Goal: Information Seeking & Learning: Learn about a topic

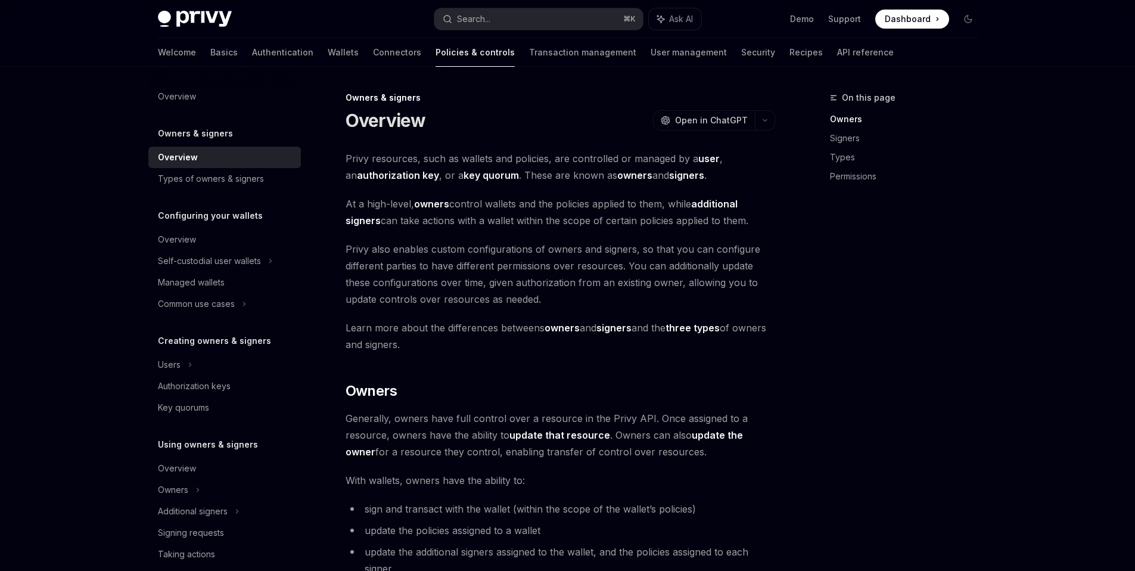
scroll to position [134, 0]
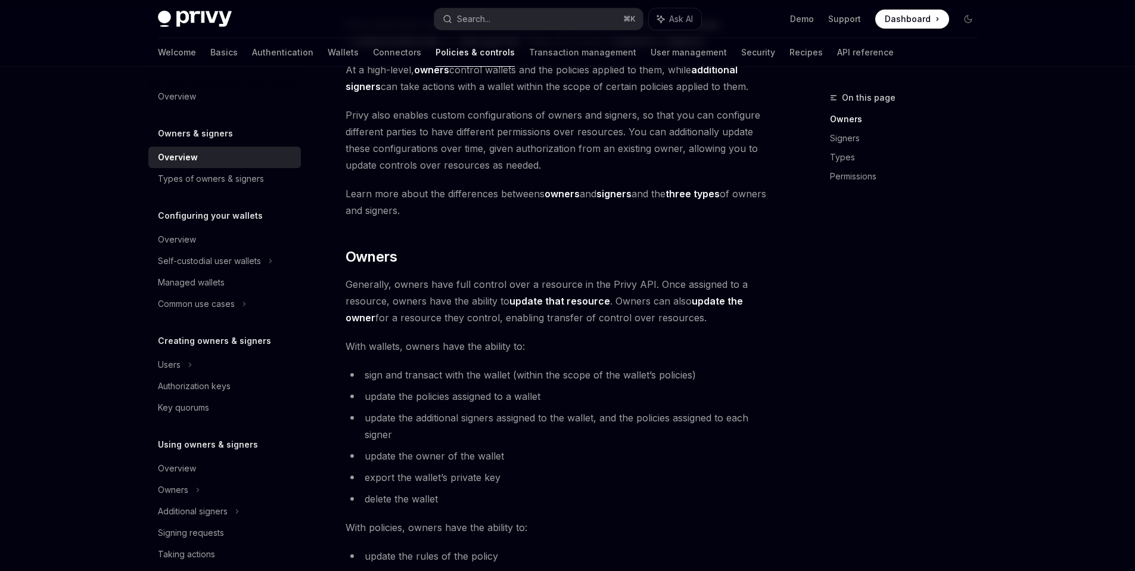
click at [766, 137] on span "Privy also enables custom configurations of owners and signers, so that you can…" at bounding box center [561, 140] width 430 height 67
click at [927, 304] on div "On this page Owners Signers Types Permissions" at bounding box center [896, 331] width 181 height 480
click at [921, 300] on div "On this page Owners Signers Types Permissions" at bounding box center [896, 331] width 181 height 480
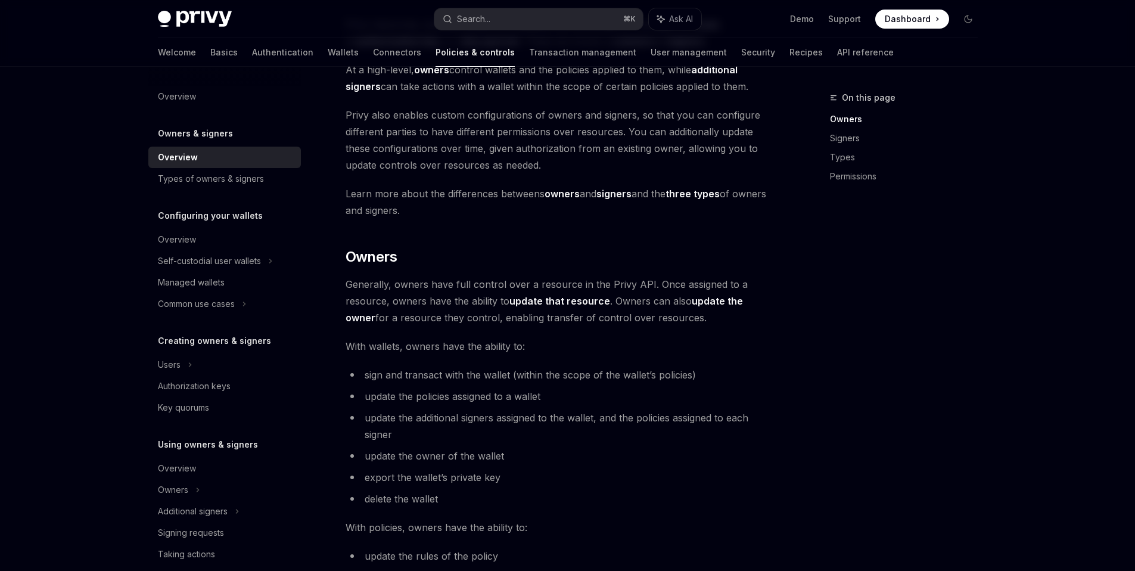
click at [696, 172] on span "Privy also enables custom configurations of owners and signers, so that you can…" at bounding box center [561, 140] width 430 height 67
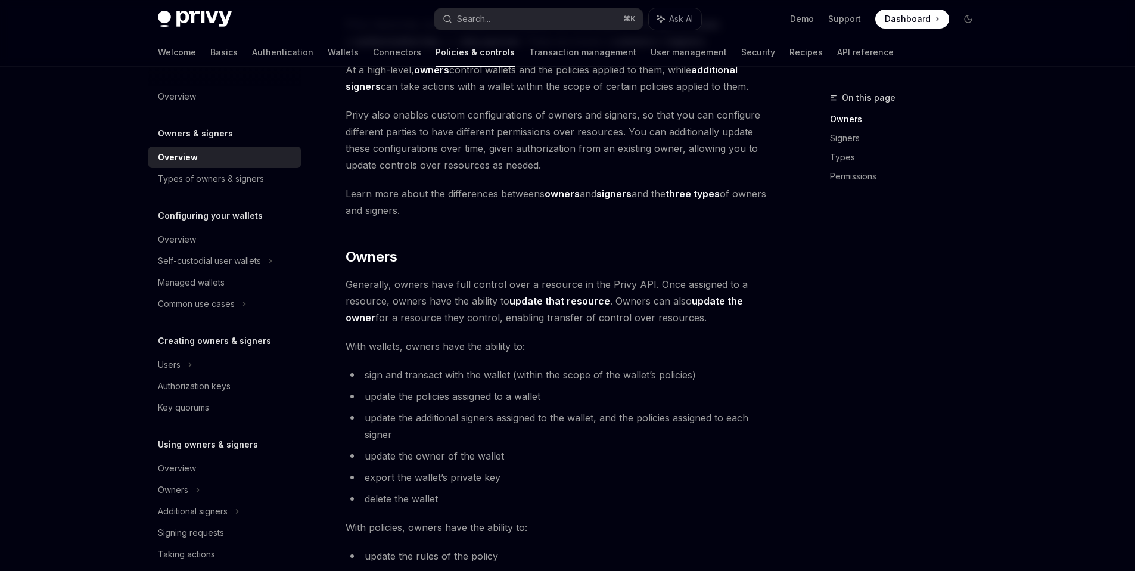
type textarea "*"
